Goal: Obtain resource: Download file/media

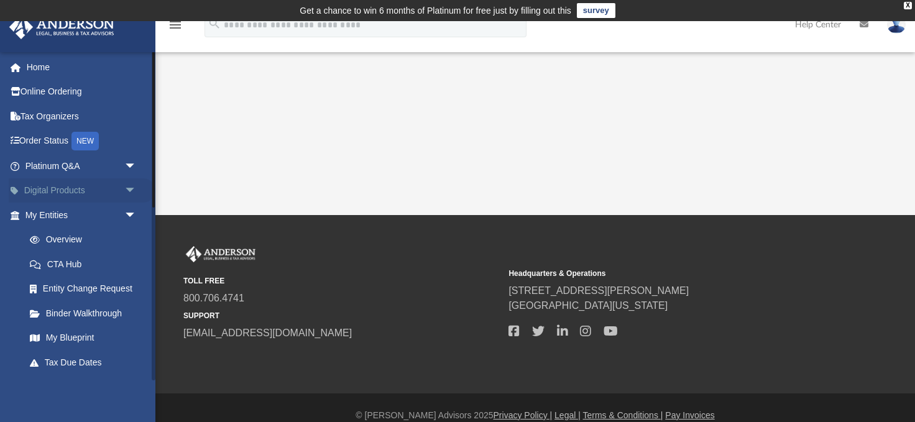
click at [131, 191] on span "arrow_drop_down" at bounding box center [136, 190] width 25 height 25
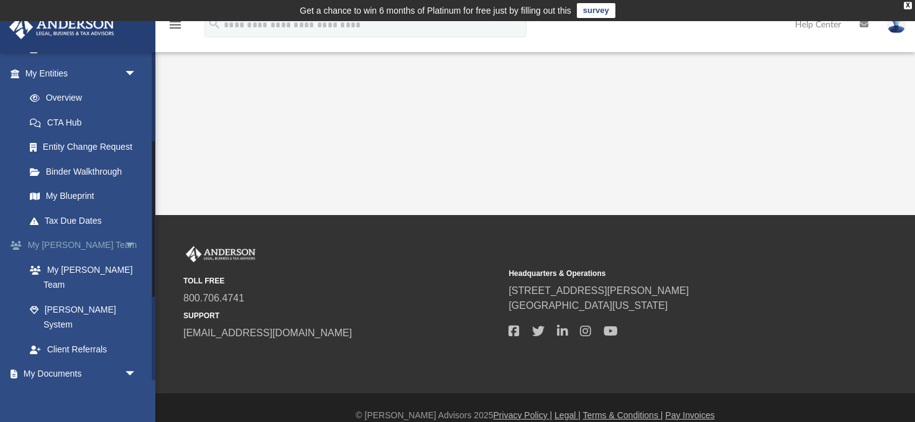
scroll to position [360, 0]
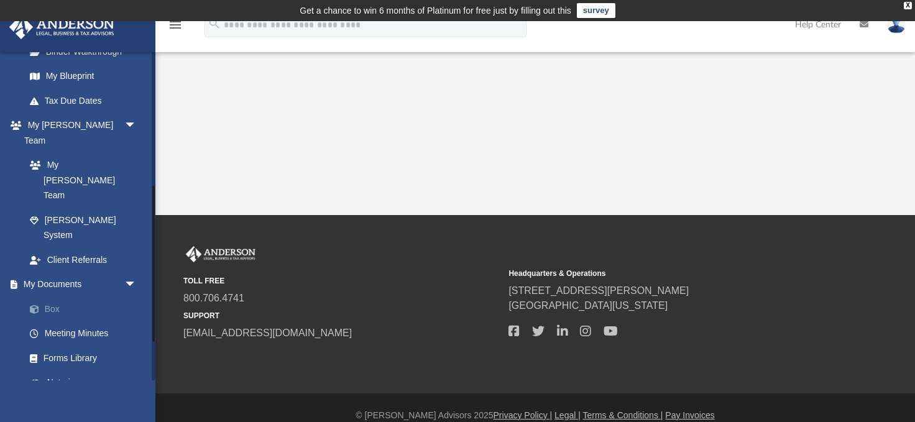
click at [45, 296] on link "Box" at bounding box center [86, 308] width 138 height 25
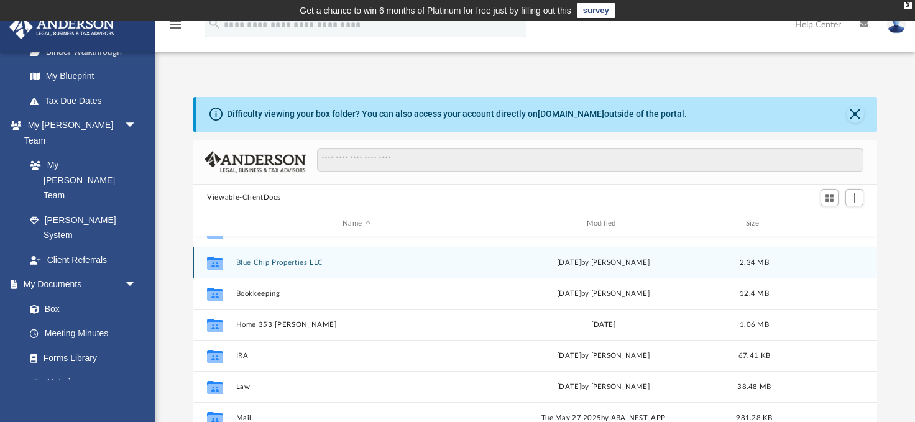
scroll to position [86, 0]
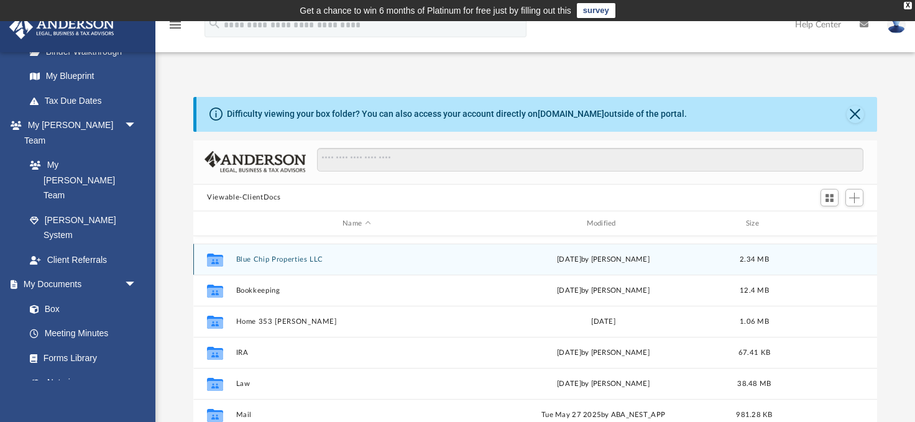
click at [293, 257] on button "Blue Chip Properties LLC" at bounding box center [356, 259] width 241 height 8
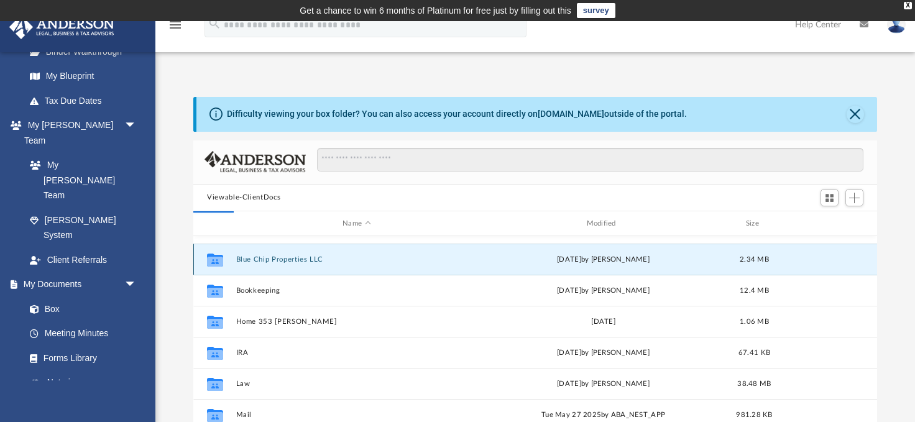
scroll to position [0, 0]
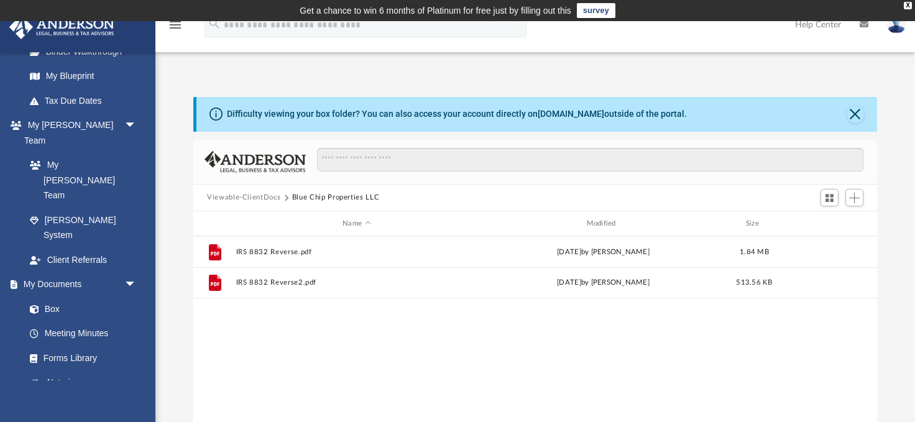
click at [247, 196] on button "Viewable-ClientDocs" at bounding box center [243, 197] width 73 height 11
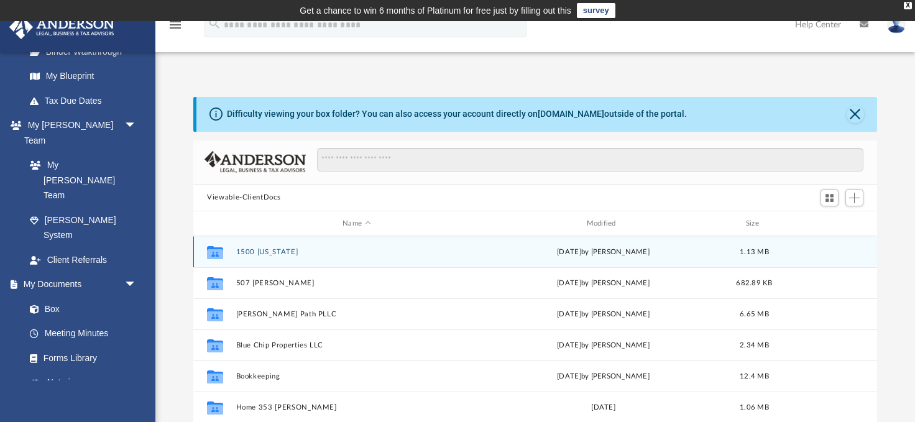
click at [267, 252] on button "1500 [US_STATE]" at bounding box center [356, 252] width 241 height 8
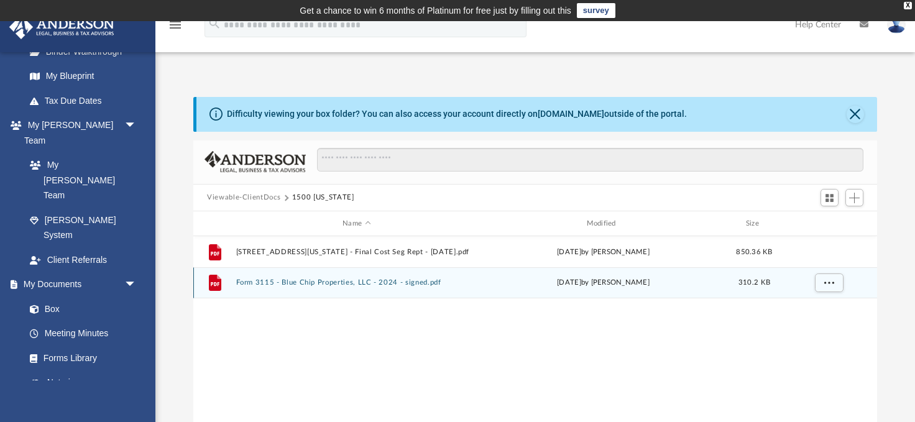
click at [320, 281] on button "Form 3115 - Blue Chip Properties, LLC - 2024 - signed.pdf" at bounding box center [356, 283] width 241 height 8
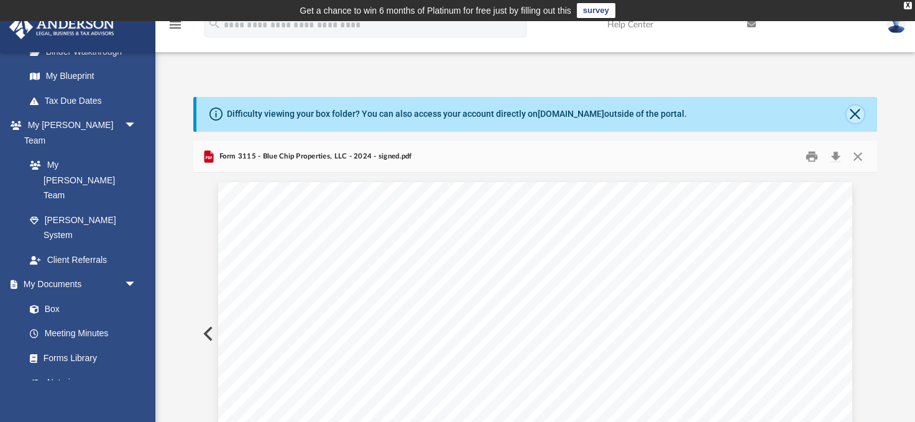
click at [854, 117] on button "Close" at bounding box center [854, 114] width 17 height 17
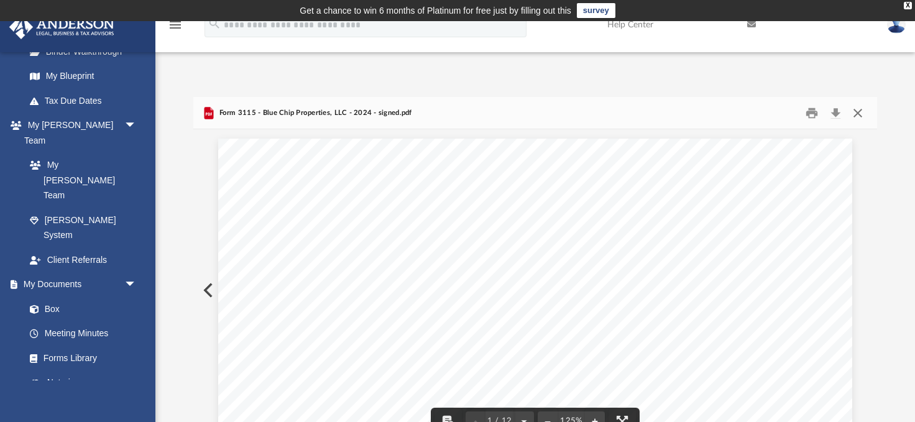
click at [861, 111] on button "Close" at bounding box center [857, 112] width 22 height 19
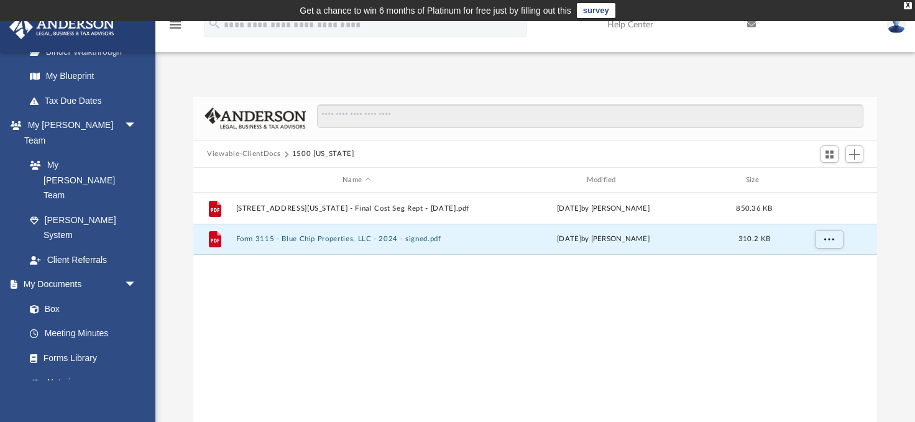
click at [261, 153] on button "Viewable-ClientDocs" at bounding box center [243, 153] width 73 height 11
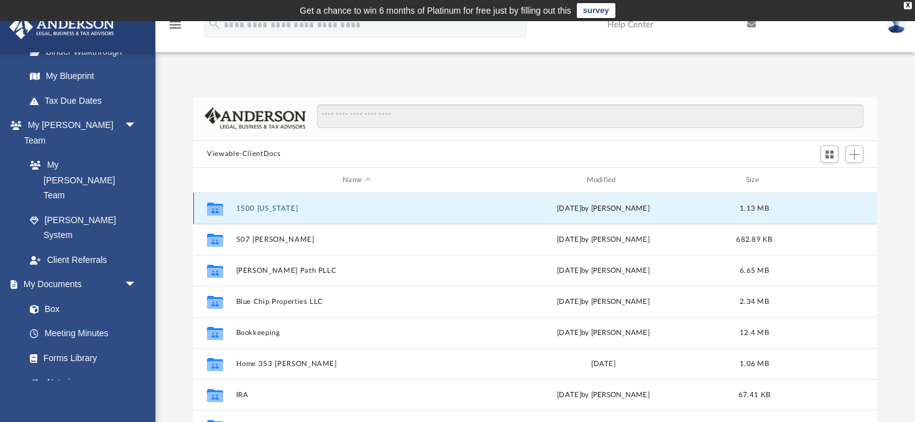
click at [260, 212] on button "1500 [US_STATE]" at bounding box center [356, 208] width 241 height 8
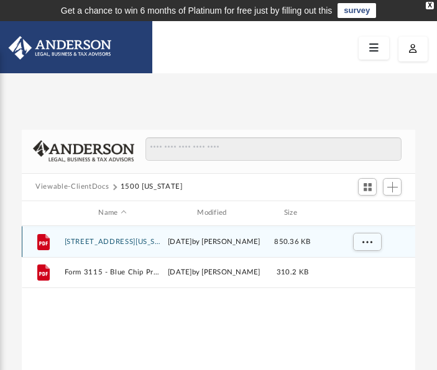
scroll to position [0, 1]
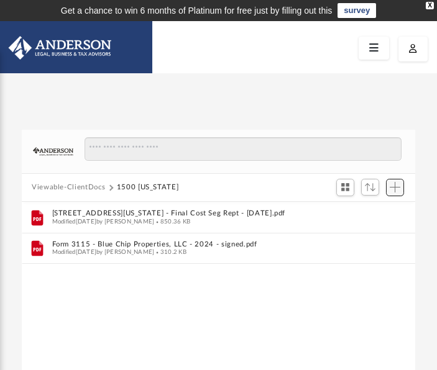
click at [390, 188] on span "Add" at bounding box center [395, 187] width 11 height 11
click at [363, 209] on li "Upload" at bounding box center [377, 212] width 40 height 13
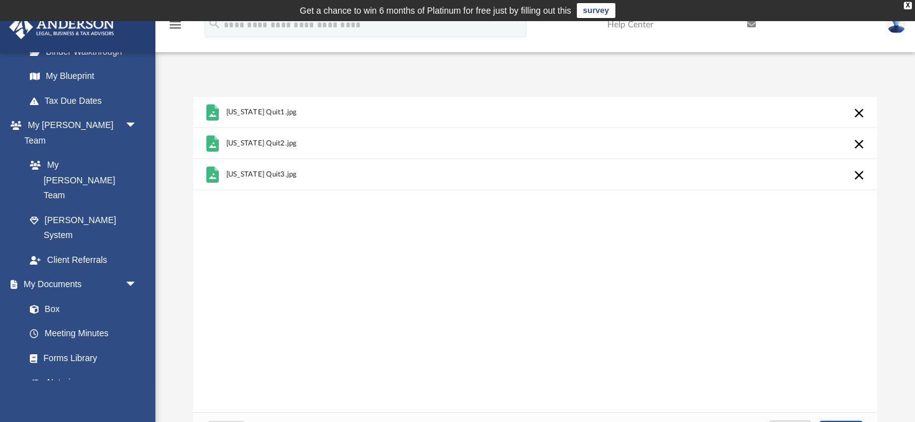
scroll to position [0, 0]
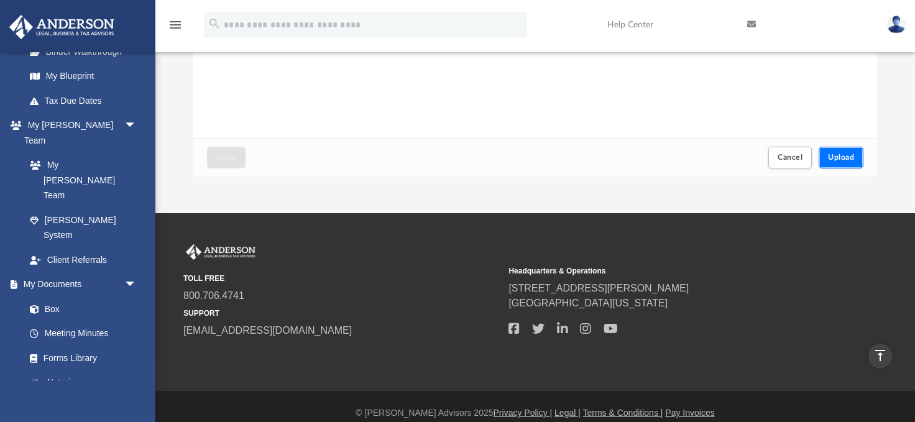
click at [836, 156] on span "Upload" at bounding box center [841, 156] width 26 height 7
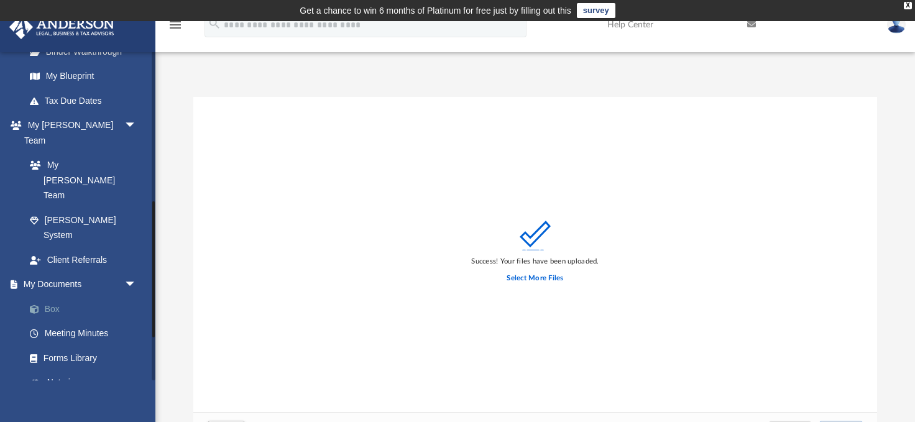
click at [46, 296] on link "Box" at bounding box center [86, 308] width 138 height 25
click at [906, 5] on div "X" at bounding box center [907, 5] width 8 height 7
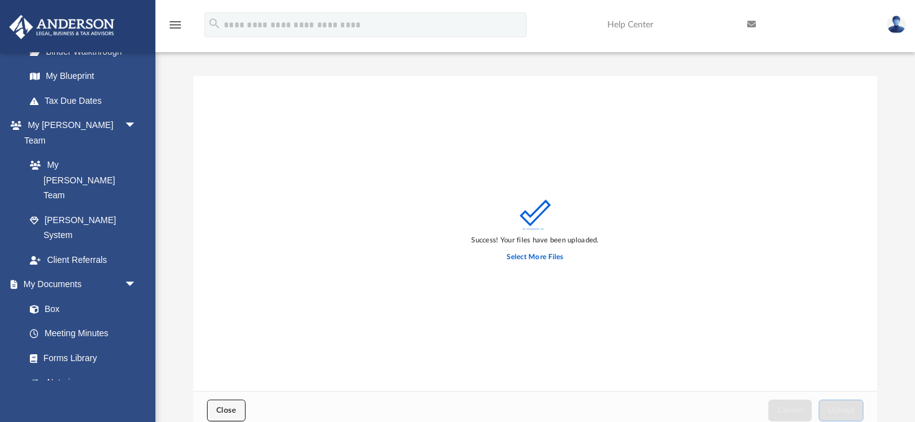
click at [231, 411] on span "Close" at bounding box center [226, 409] width 20 height 7
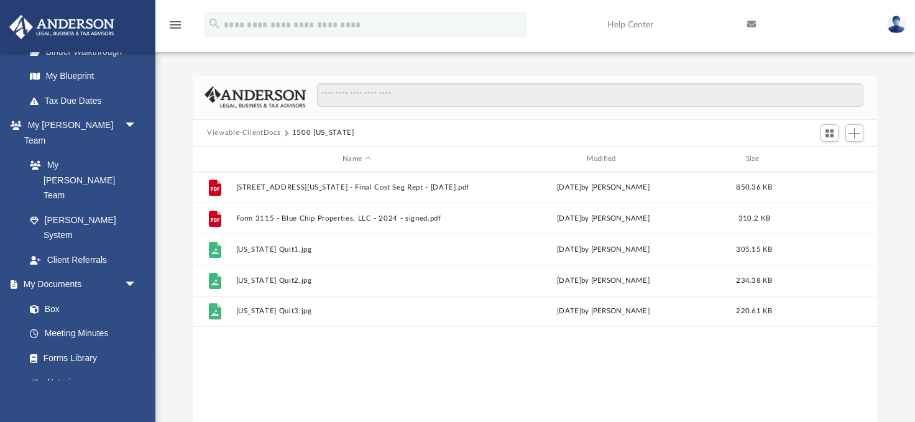
click at [229, 132] on button "Viewable-ClientDocs" at bounding box center [243, 132] width 73 height 11
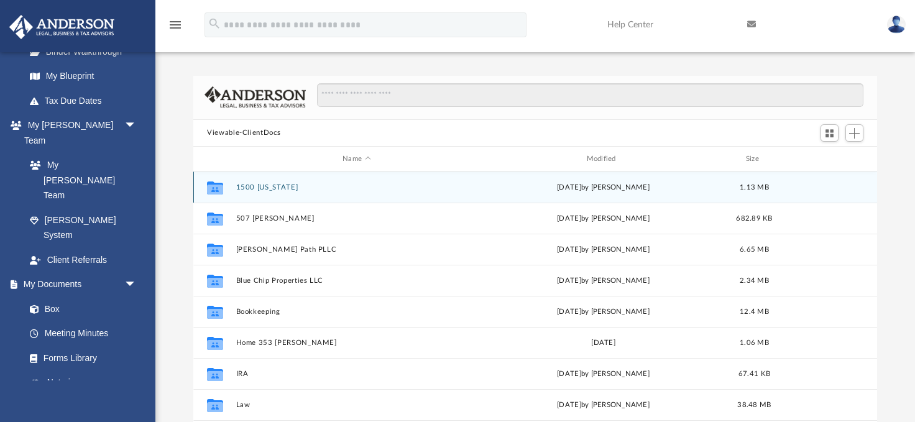
scroll to position [116, 0]
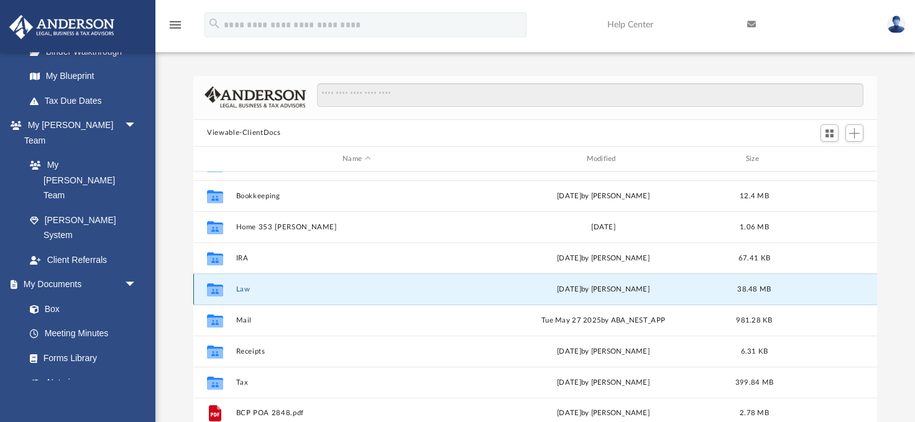
click at [240, 288] on button "Law" at bounding box center [356, 289] width 241 height 8
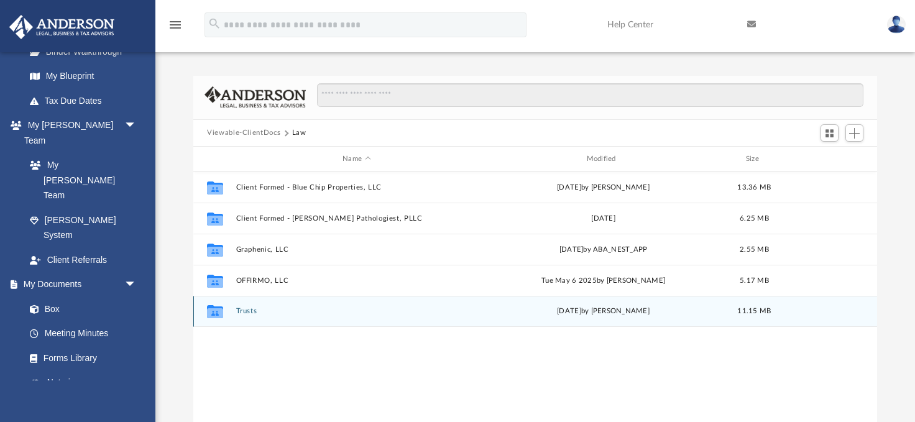
click at [240, 311] on button "Trusts" at bounding box center [356, 312] width 241 height 8
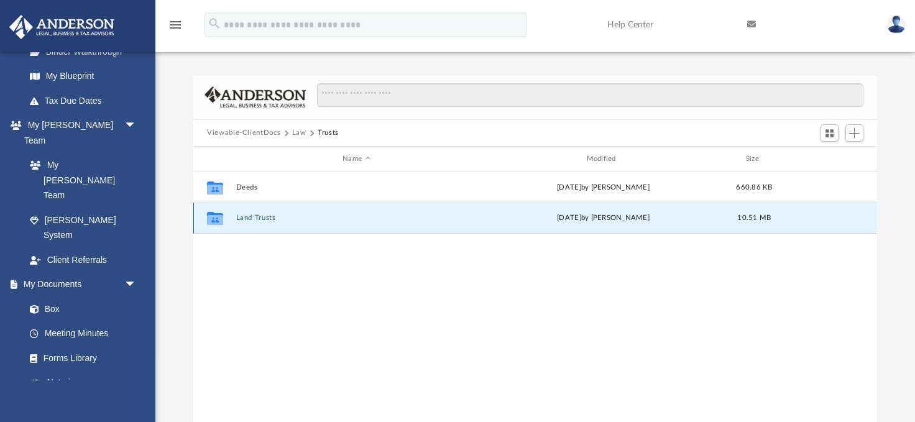
click at [261, 215] on button "Land Trusts" at bounding box center [356, 218] width 241 height 8
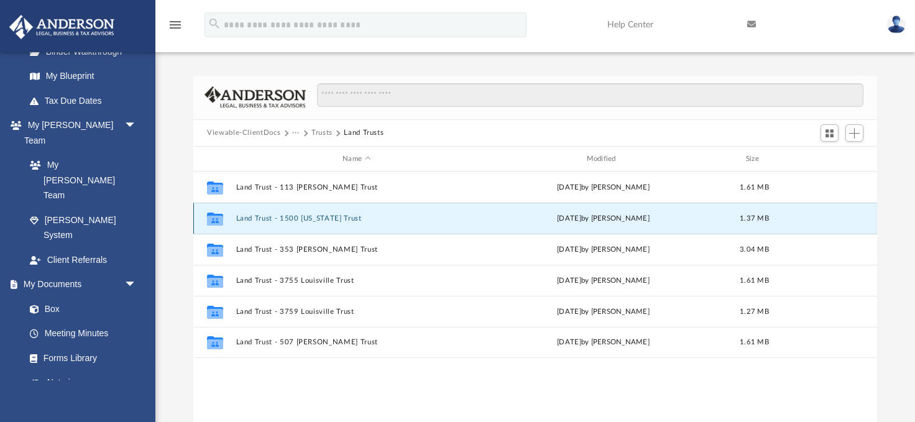
click at [313, 217] on button "Land Trust - 1500 [US_STATE] Trust" at bounding box center [356, 218] width 241 height 8
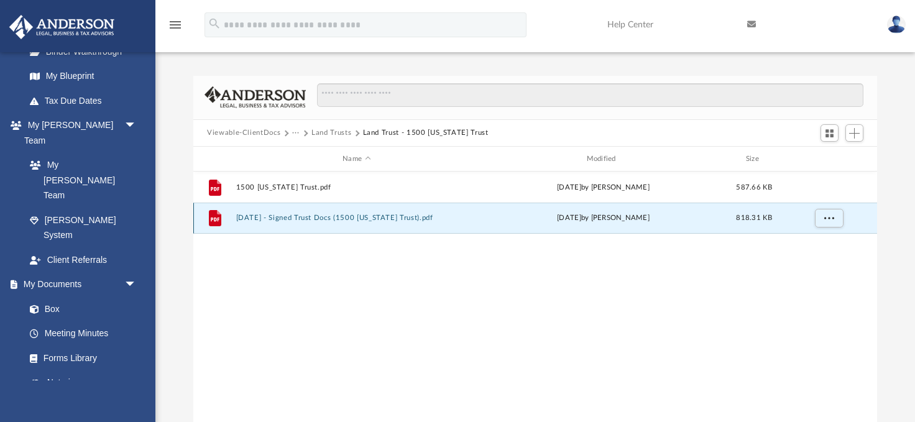
click at [331, 217] on button "[DATE] - Signed Trust Docs (1500 [US_STATE] Trust).pdf" at bounding box center [356, 218] width 241 height 8
